Goal: Information Seeking & Learning: Learn about a topic

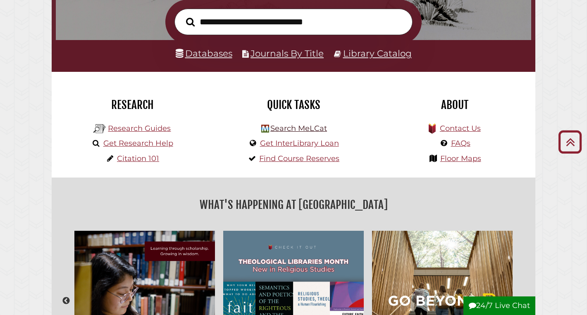
scroll to position [139, 0]
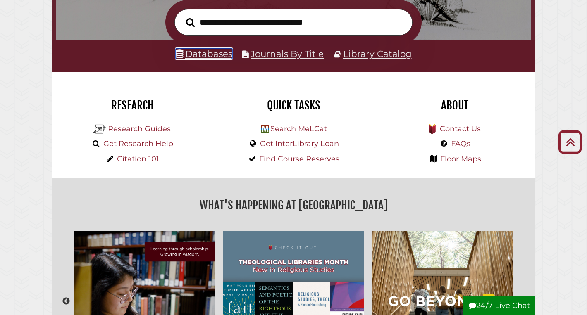
click at [216, 54] on link "Databases" at bounding box center [204, 53] width 57 height 11
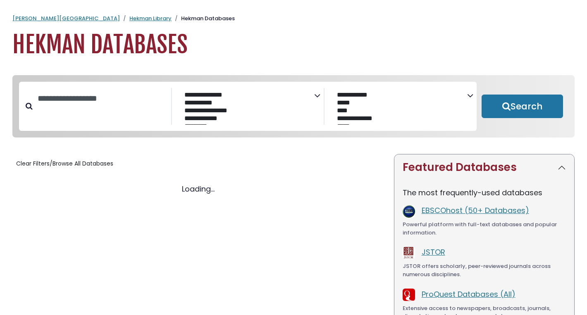
select select "Database Subject Filter"
select select "Database Vendors Filter"
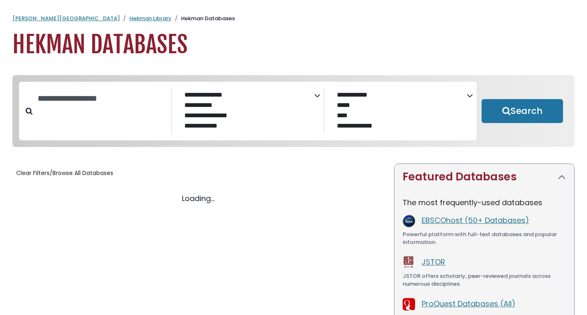
select select "Database Subject Filter"
select select "Database Vendors Filter"
select select "Database Subject Filter"
select select "Database Vendors Filter"
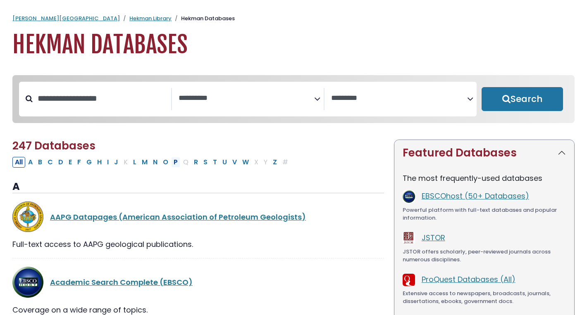
click at [175, 162] on button "P" at bounding box center [175, 162] width 9 height 11
select select "Database Subject Filter"
select select "Database Vendors Filter"
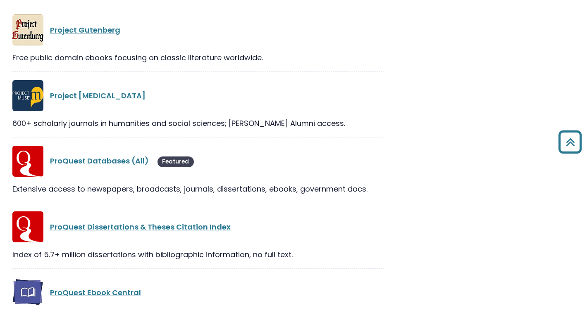
scroll to position [926, 0]
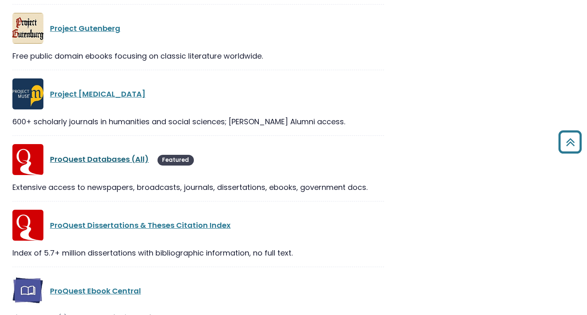
click at [110, 160] on link "ProQuest Databases (All)" at bounding box center [99, 159] width 99 height 10
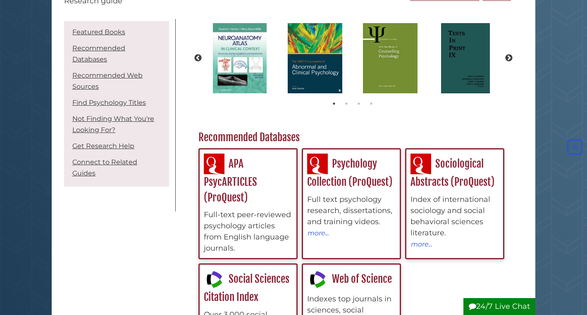
scroll to position [106, 0]
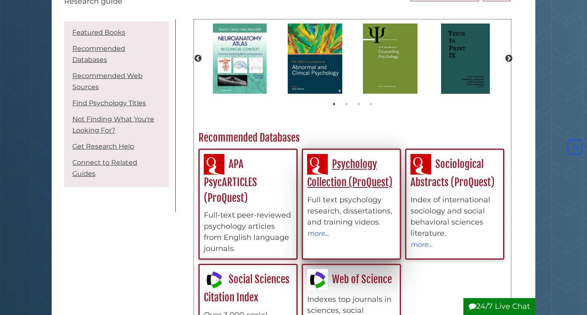
click at [344, 176] on div "Psychology Collection (ProQuest) Full text psychology research, dissertations, …" at bounding box center [351, 196] width 88 height 85
